Goal: Information Seeking & Learning: Learn about a topic

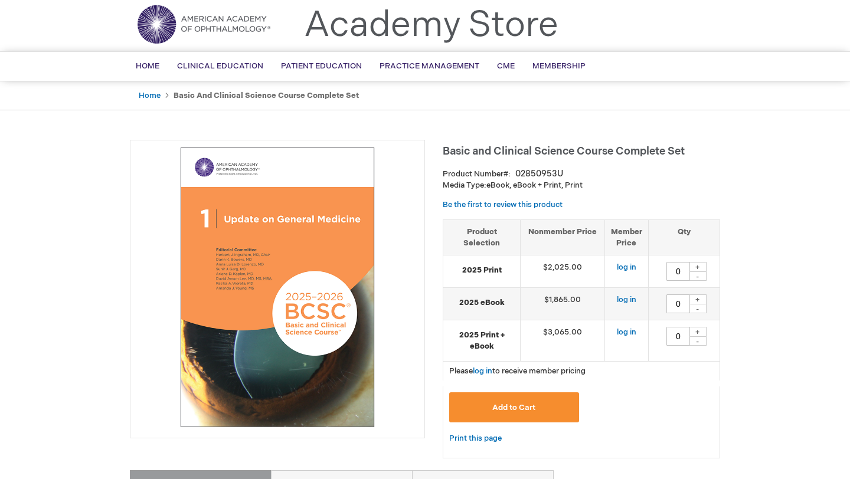
scroll to position [47, 0]
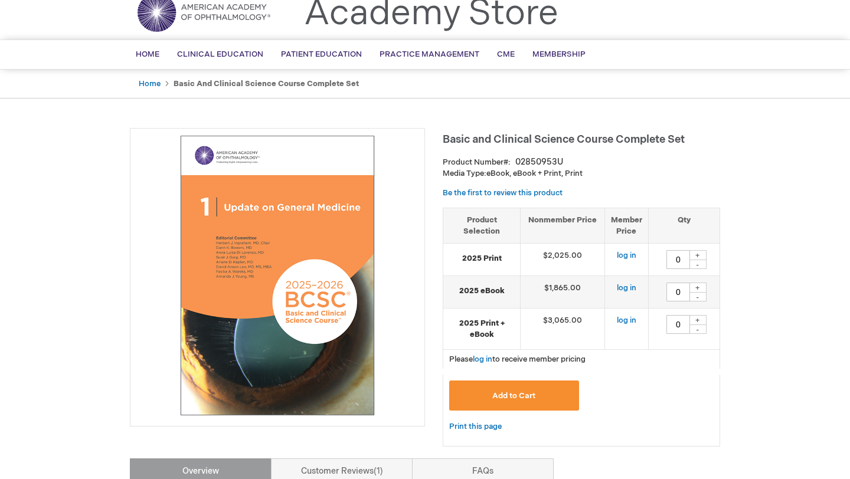
click at [270, 277] on img at bounding box center [277, 276] width 282 height 282
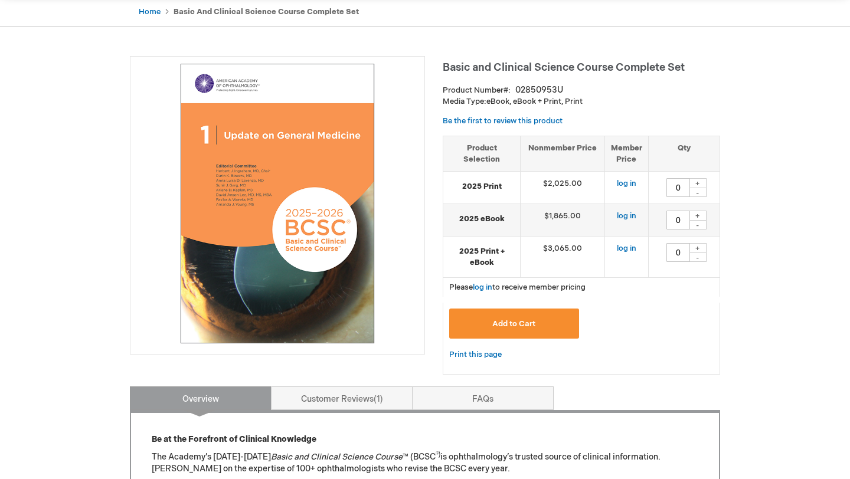
scroll to position [0, 0]
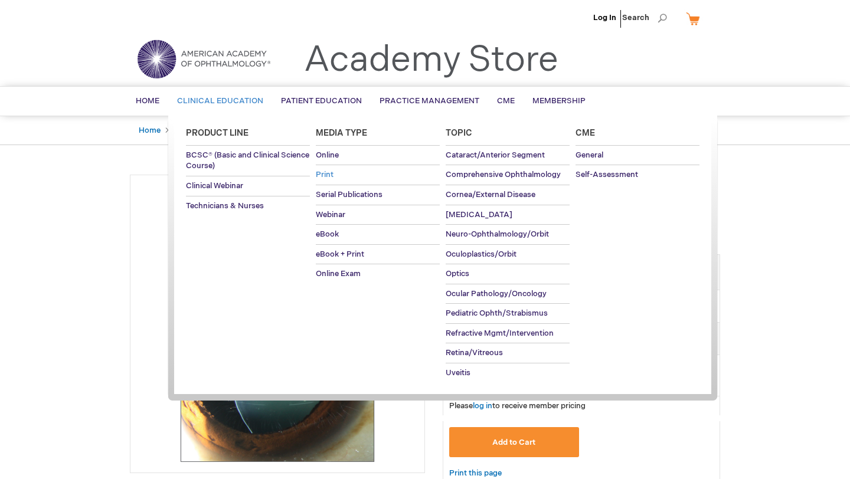
click at [323, 176] on span "Print" at bounding box center [325, 174] width 18 height 9
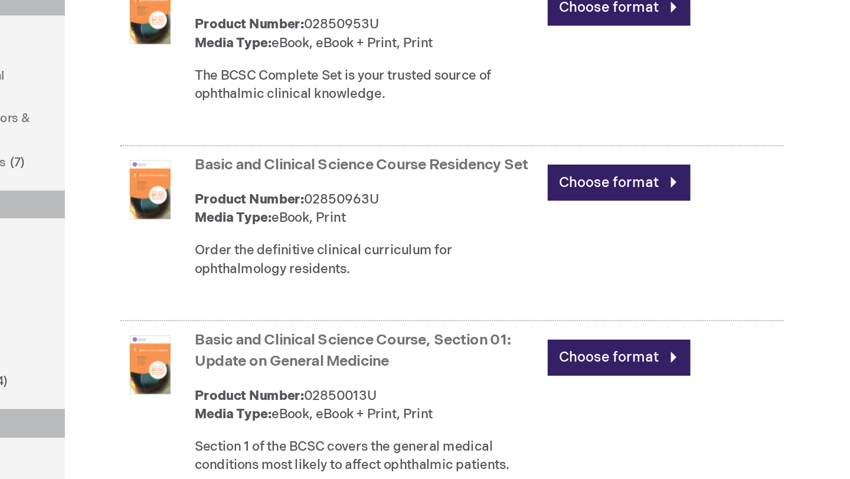
scroll to position [112, 0]
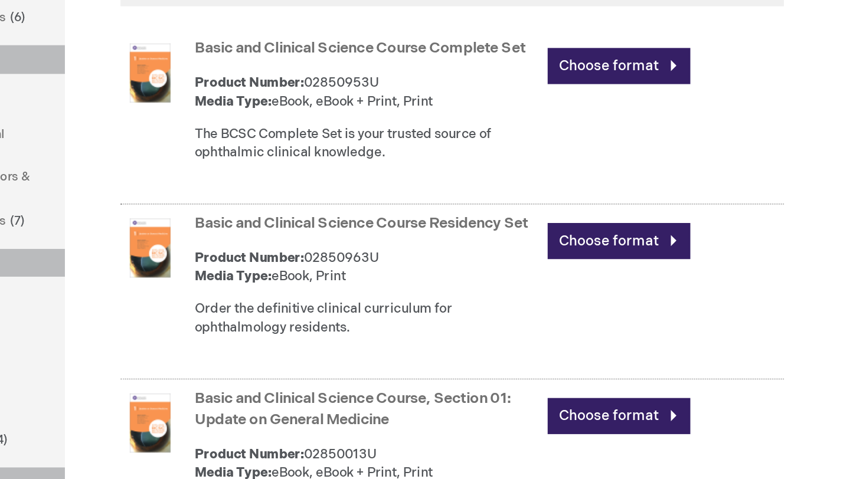
click at [438, 281] on link "Basic and Clinical Science Course Residency Set" at bounding box center [451, 277] width 213 height 11
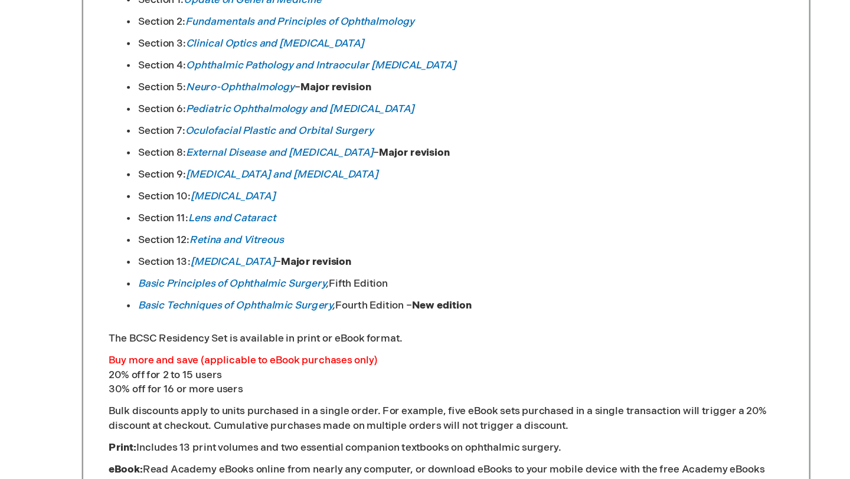
scroll to position [590, 0]
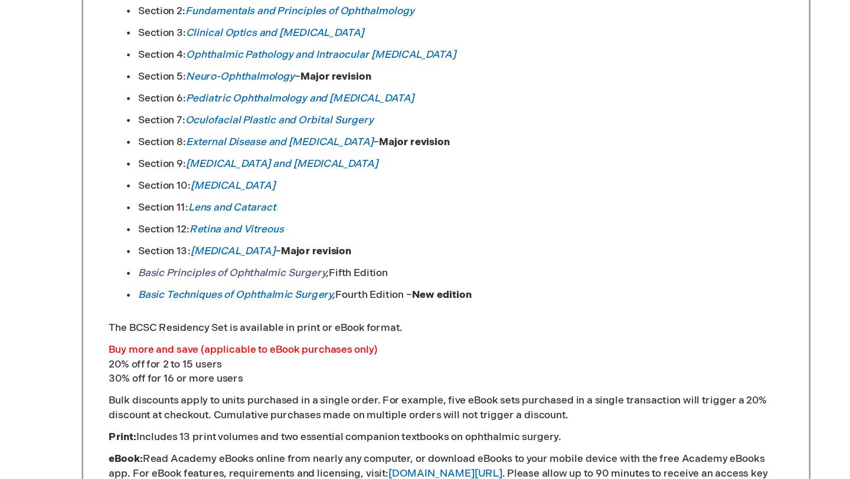
click at [273, 310] on em "Basic Principles of Ophthalmic Surgery" at bounding box center [251, 312] width 152 height 10
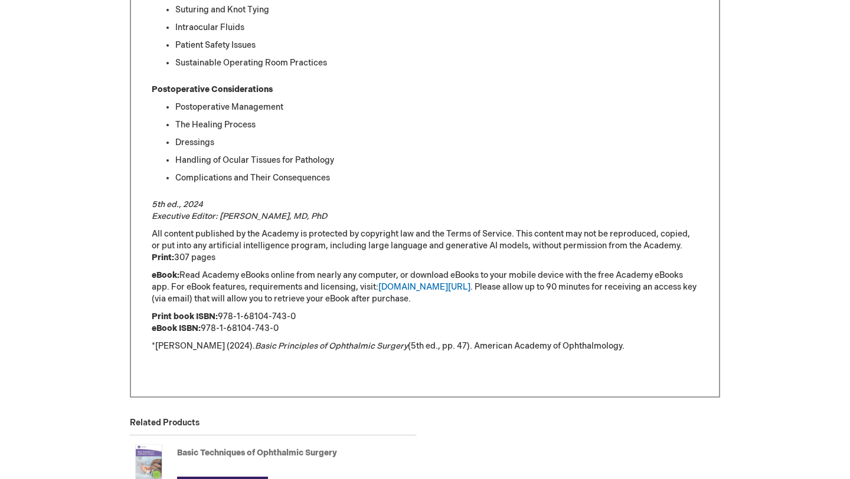
scroll to position [1128, 0]
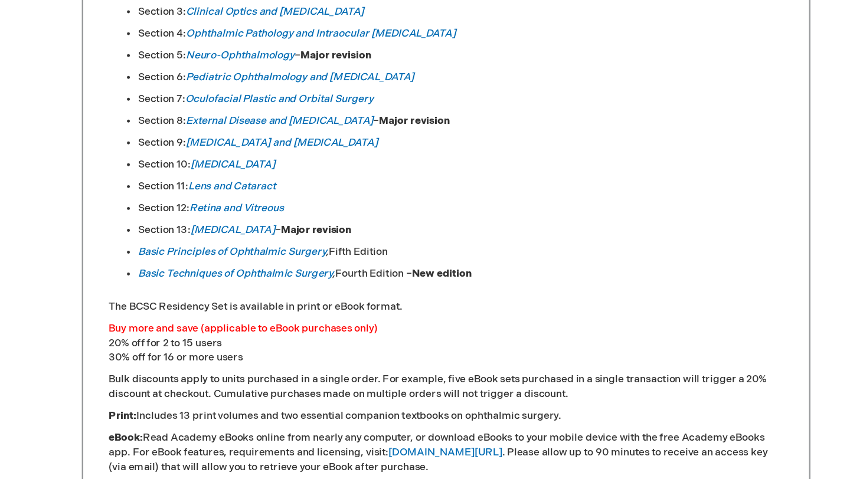
scroll to position [608, 0]
click at [225, 313] on link "Basic Techniques of Ophthalmic Surgery" at bounding box center [254, 312] width 158 height 10
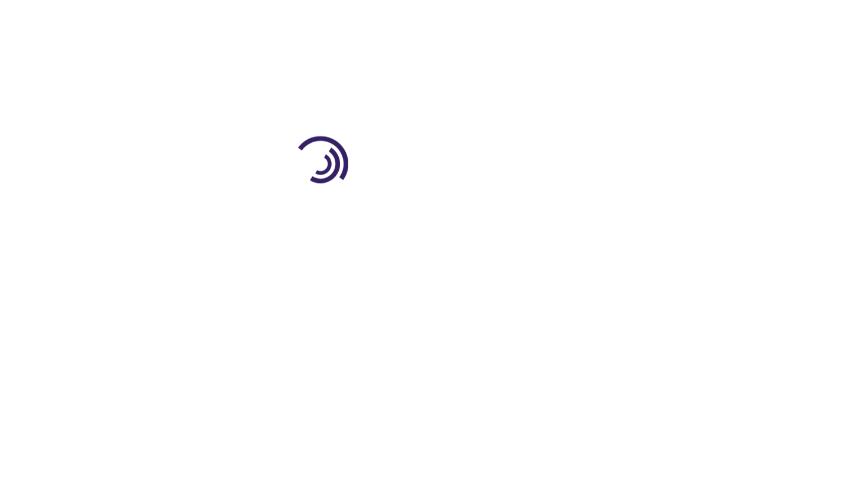
scroll to position [112, 0]
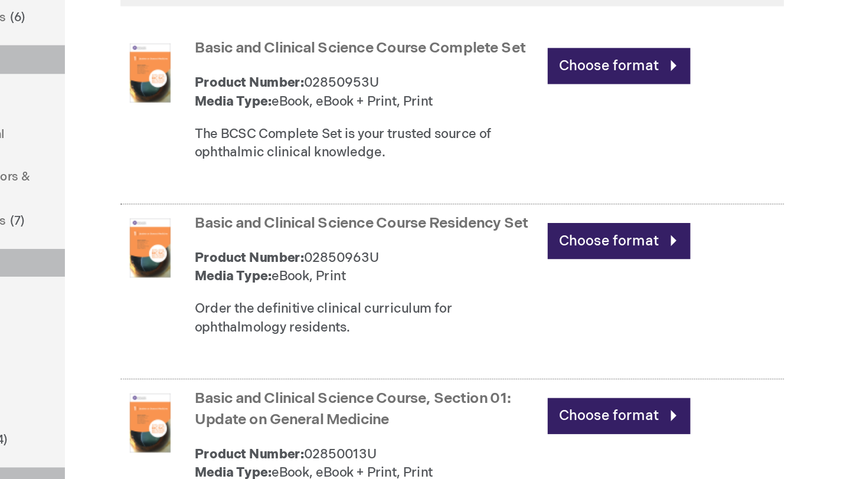
click at [450, 171] on link "Basic and Clinical Science Course Complete Set" at bounding box center [450, 166] width 211 height 11
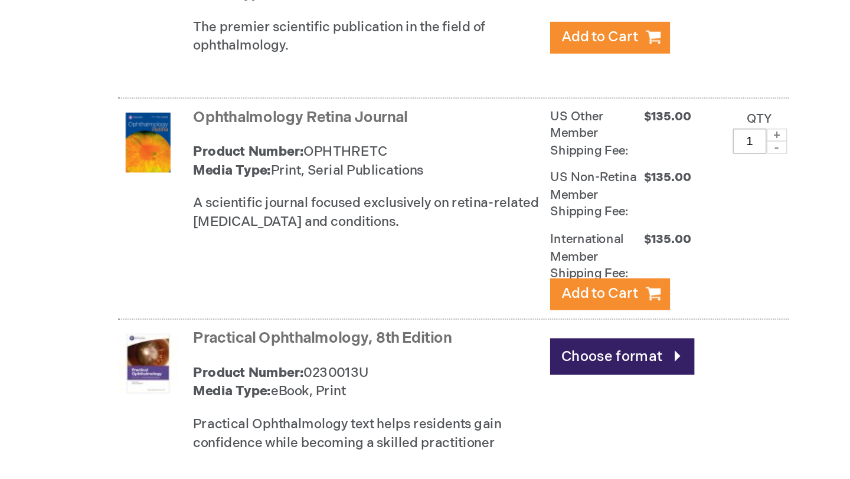
scroll to position [3488, 0]
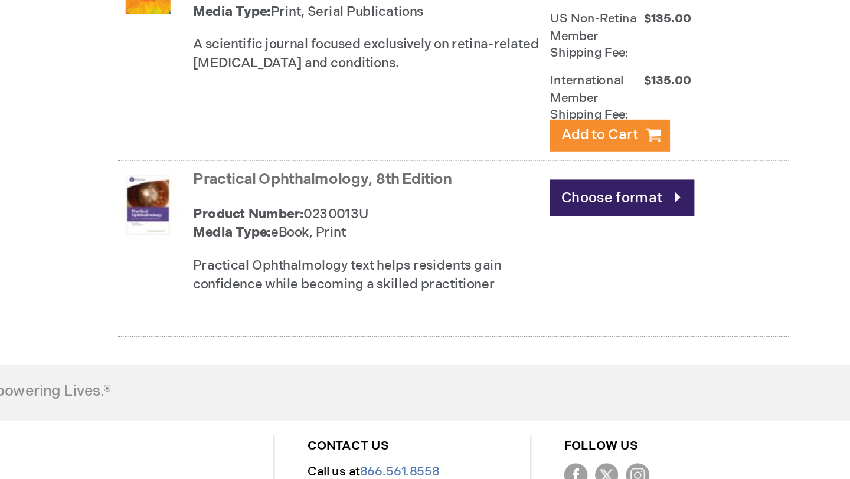
click at [424, 296] on link "Practical Ophthalmology, 8th Edition" at bounding box center [426, 290] width 163 height 11
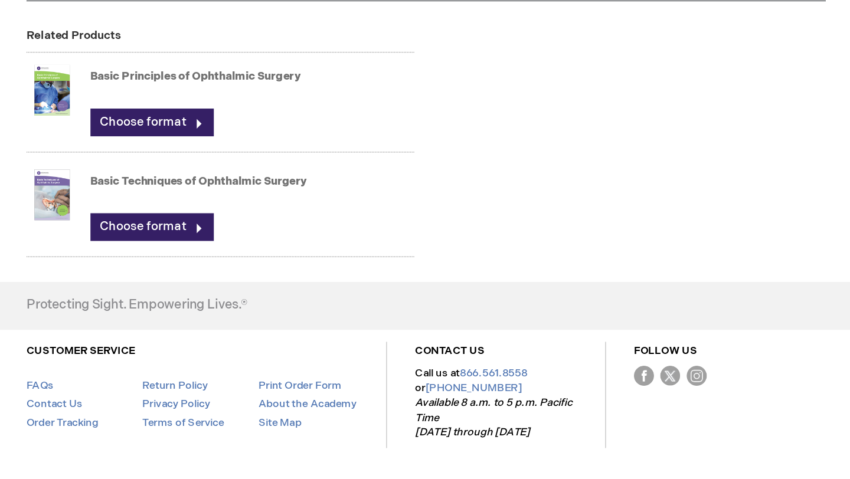
scroll to position [906, 0]
